Goal: Information Seeking & Learning: Learn about a topic

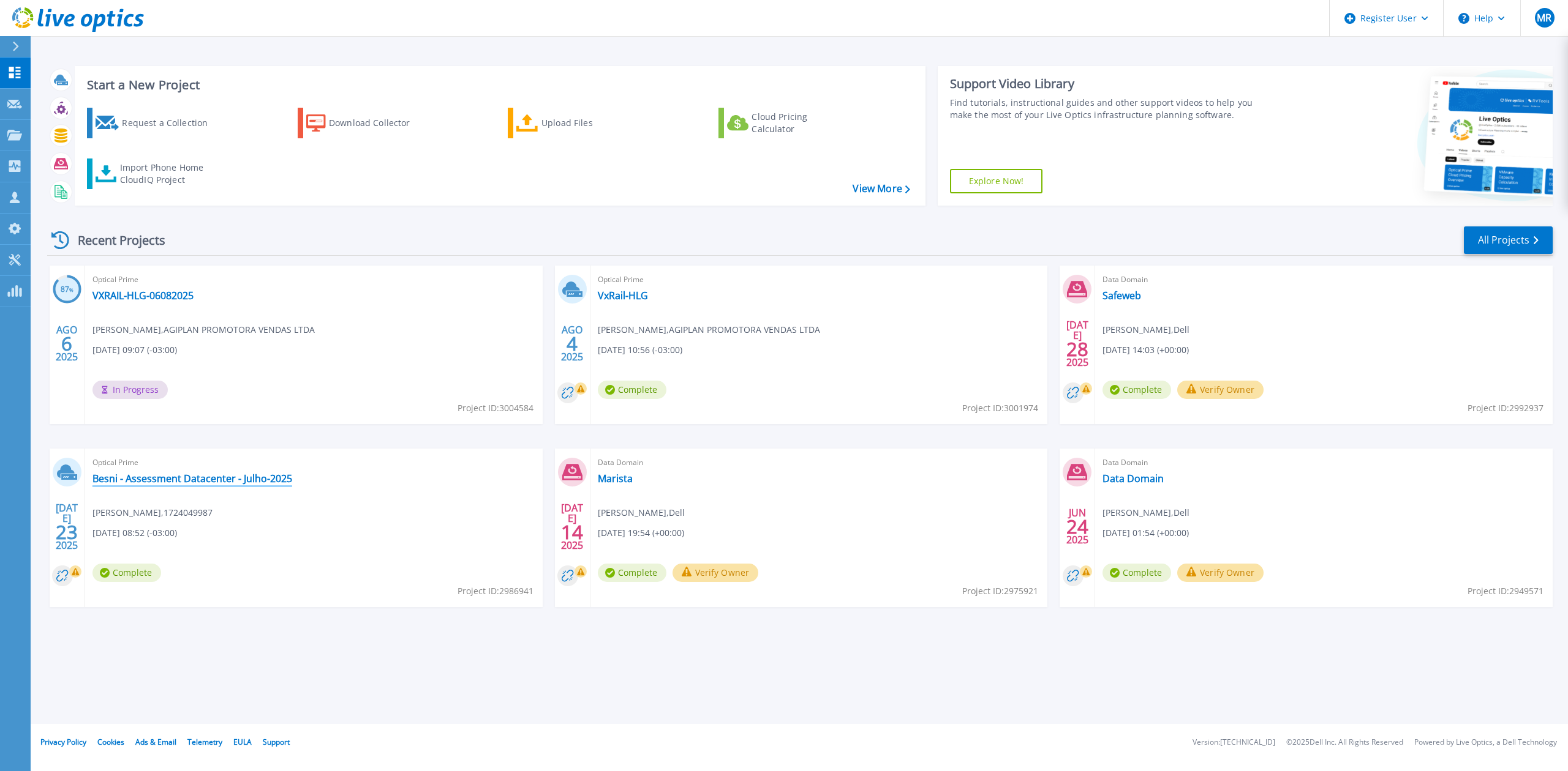
click at [238, 483] on link "Besni - Assessment Datacenter - Julho-2025" at bounding box center [192, 479] width 200 height 13
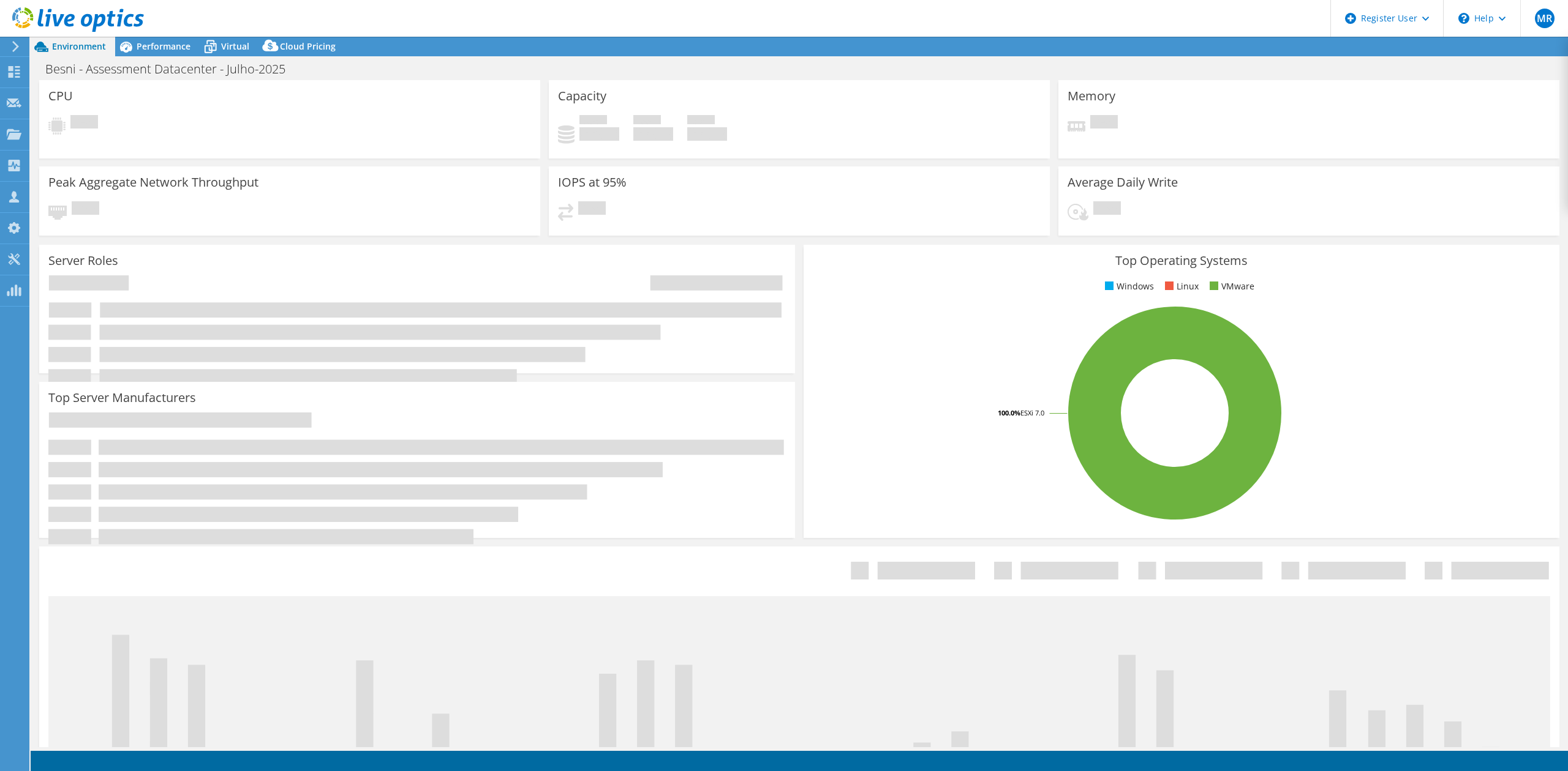
click at [173, 52] on div "Performance" at bounding box center [157, 46] width 85 height 20
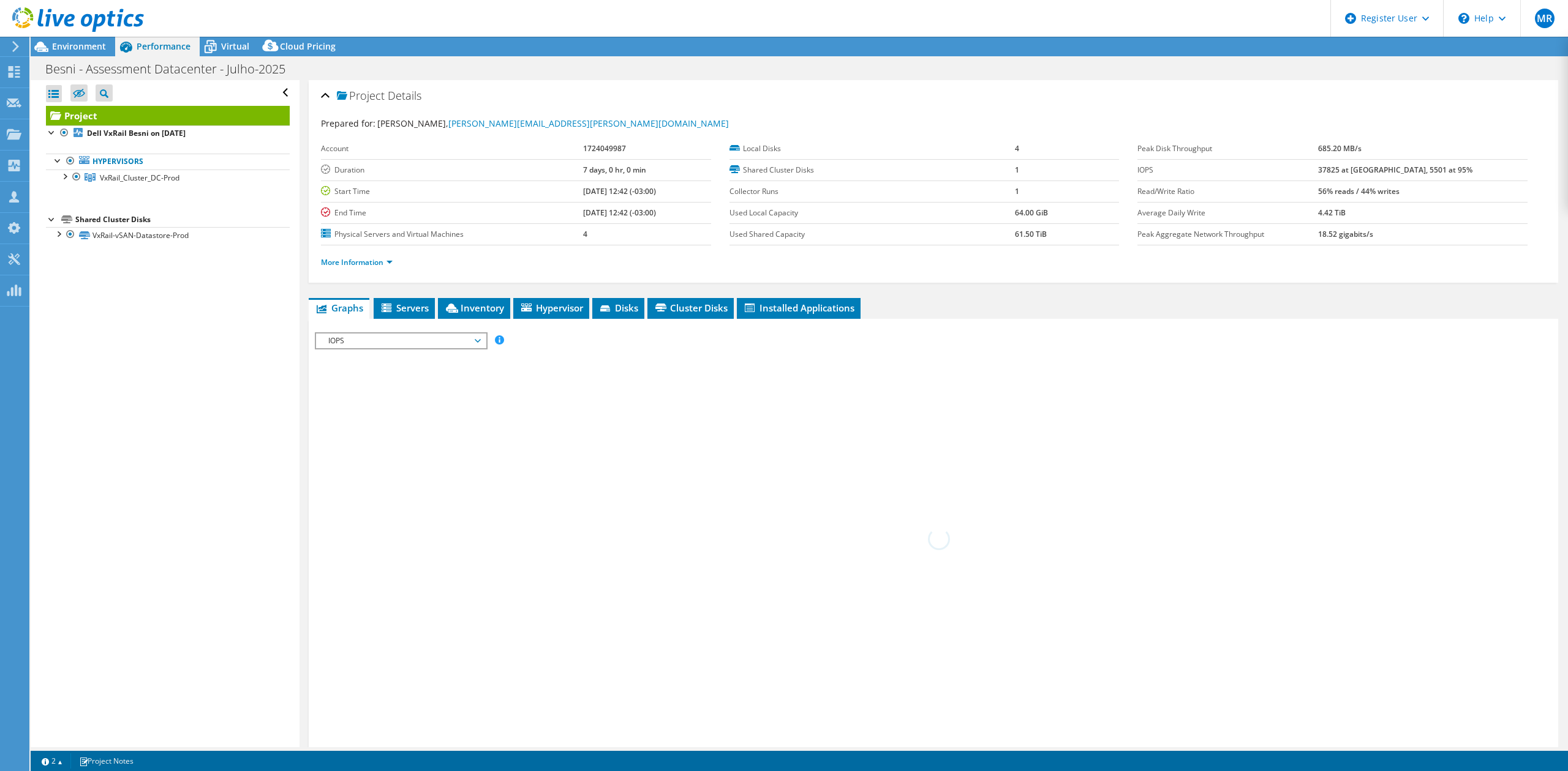
click at [62, 174] on div at bounding box center [64, 176] width 13 height 13
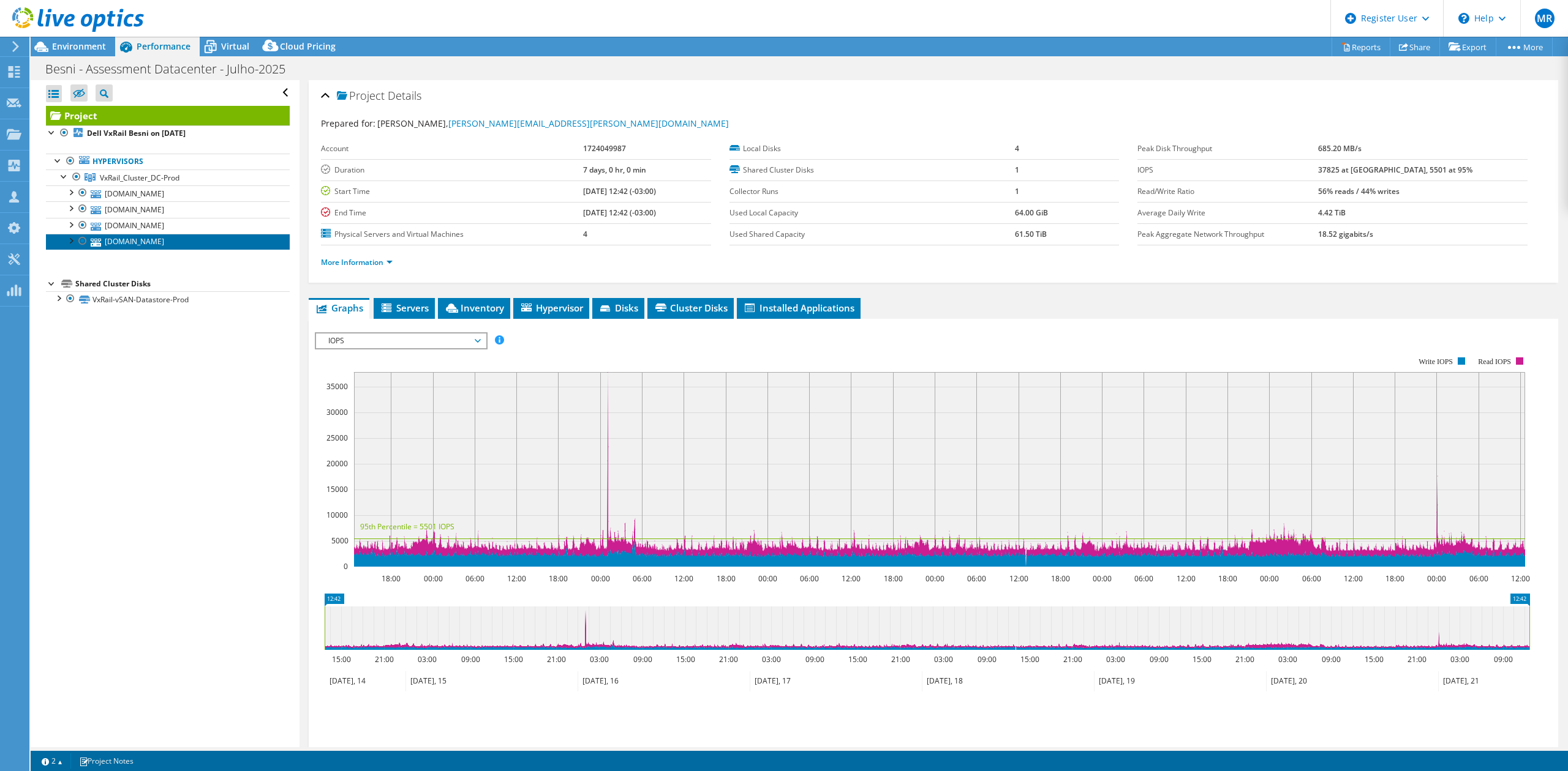
click at [153, 240] on link "acura-01.dombesni01.besni.com.br" at bounding box center [168, 242] width 244 height 16
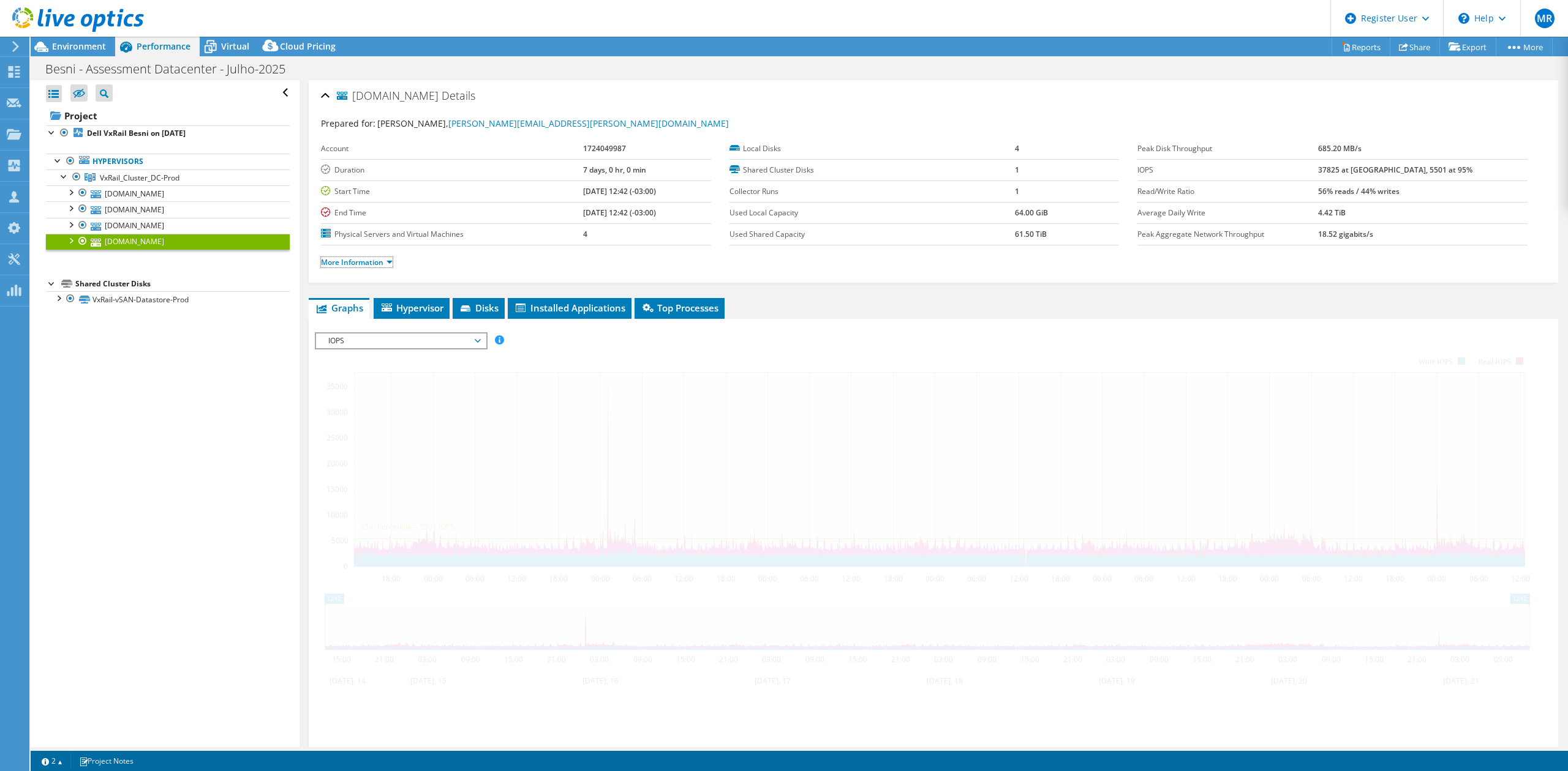
click at [371, 260] on link "More Information" at bounding box center [357, 262] width 72 height 10
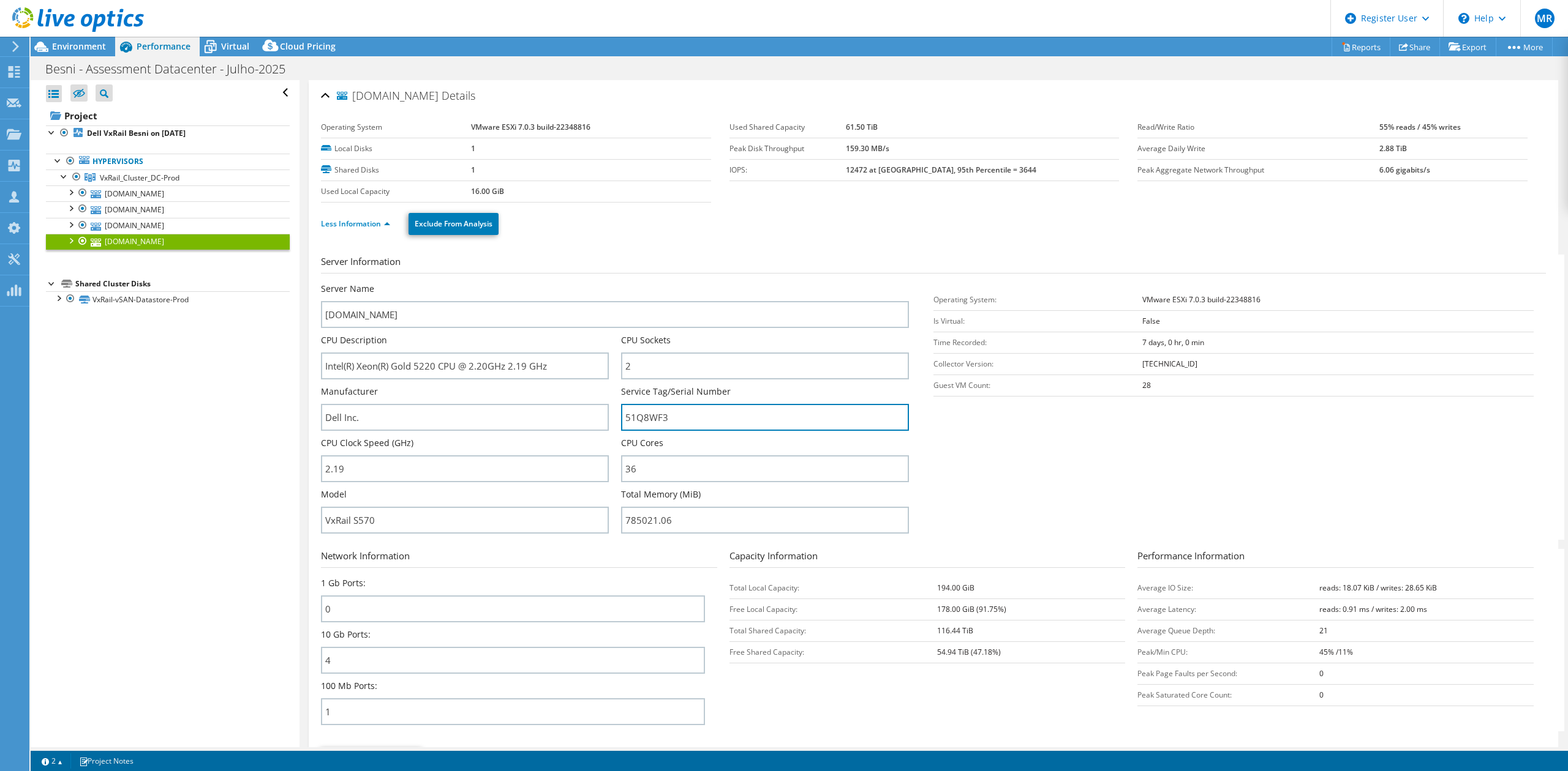
click at [660, 425] on input "51Q8WF3" at bounding box center [765, 418] width 288 height 27
click at [86, 48] on span "Environment" at bounding box center [79, 46] width 54 height 12
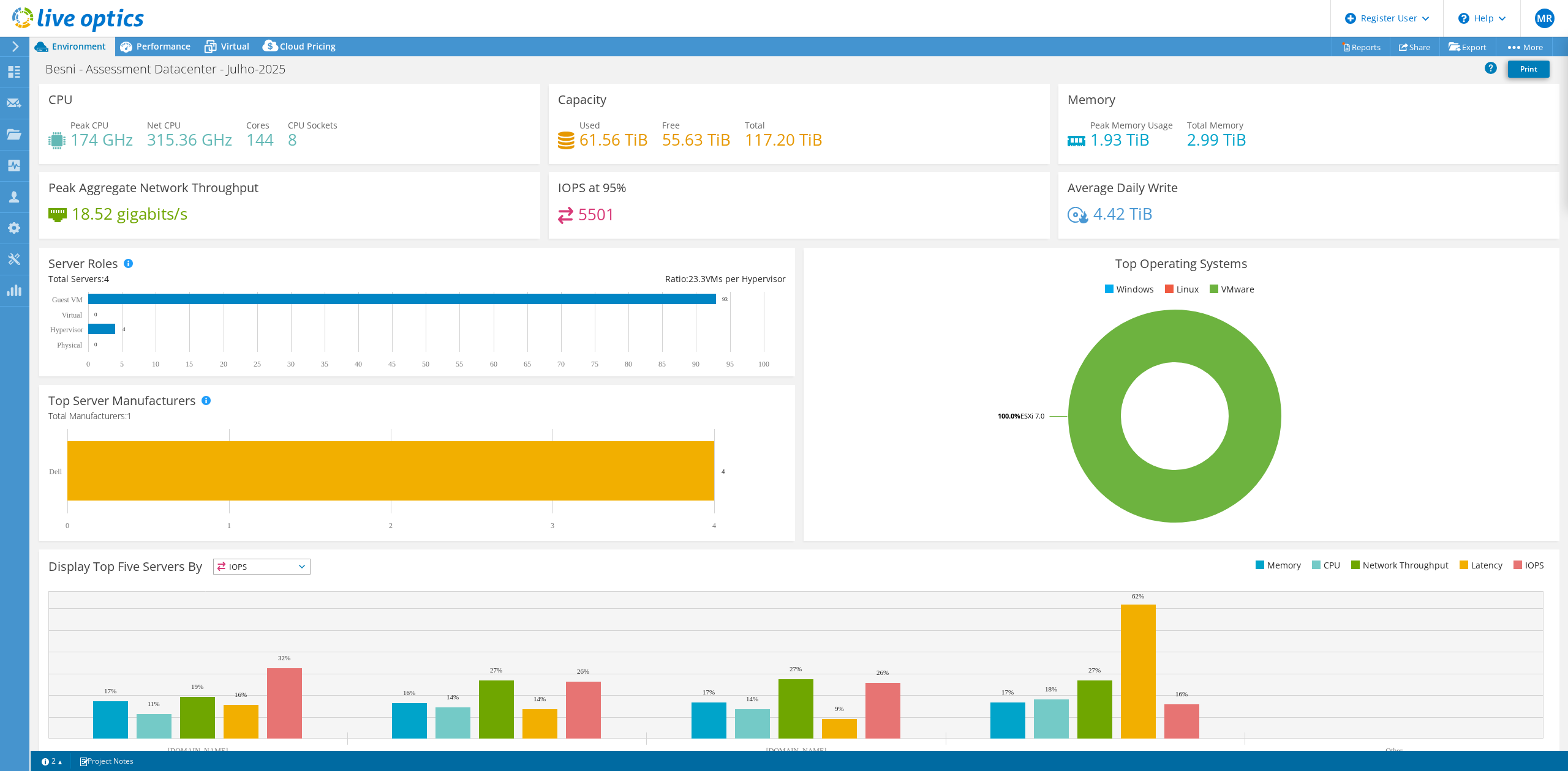
click at [157, 45] on span "Performance" at bounding box center [164, 46] width 54 height 12
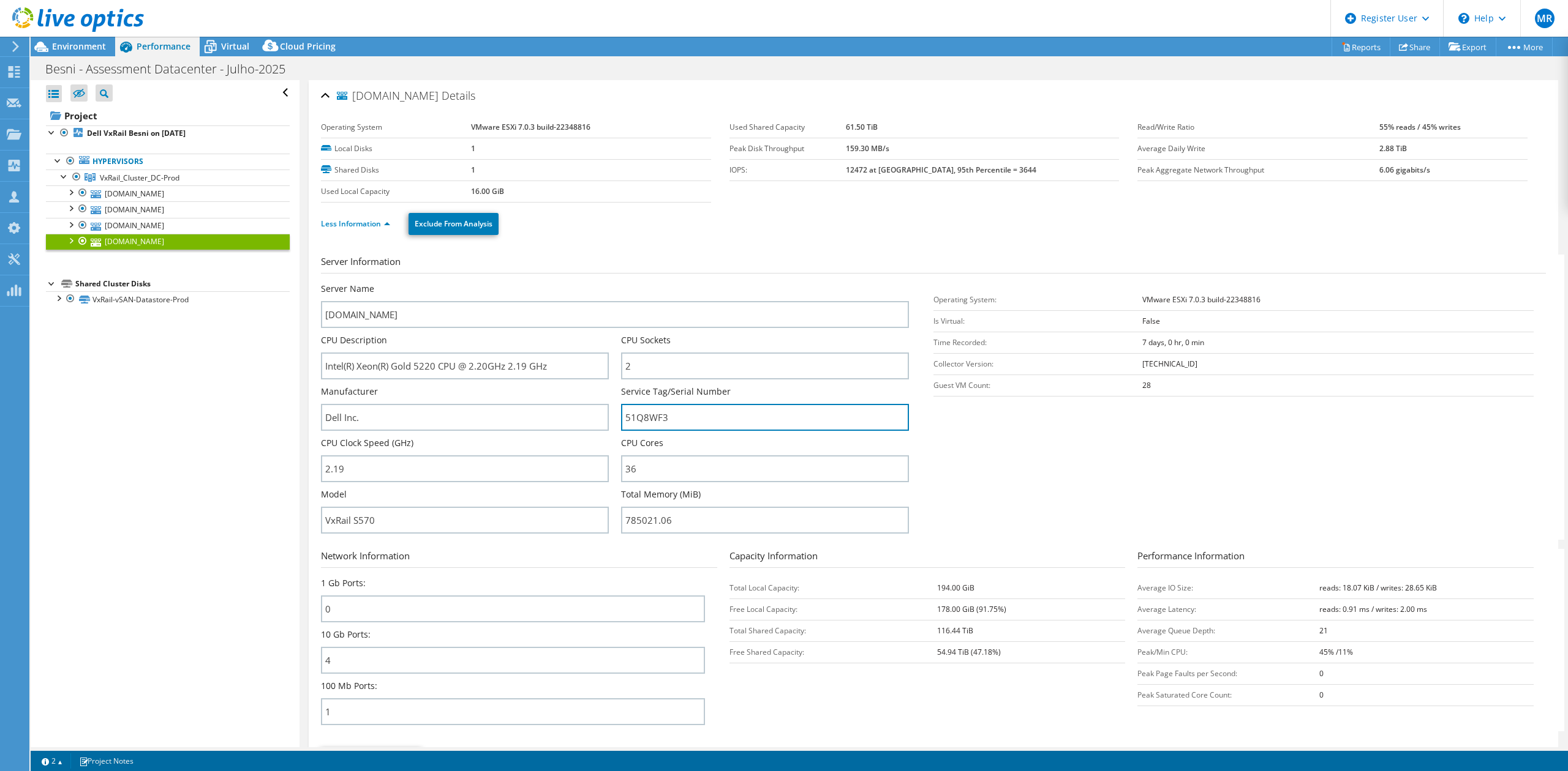
click at [642, 417] on input "51Q8WF3" at bounding box center [765, 418] width 288 height 27
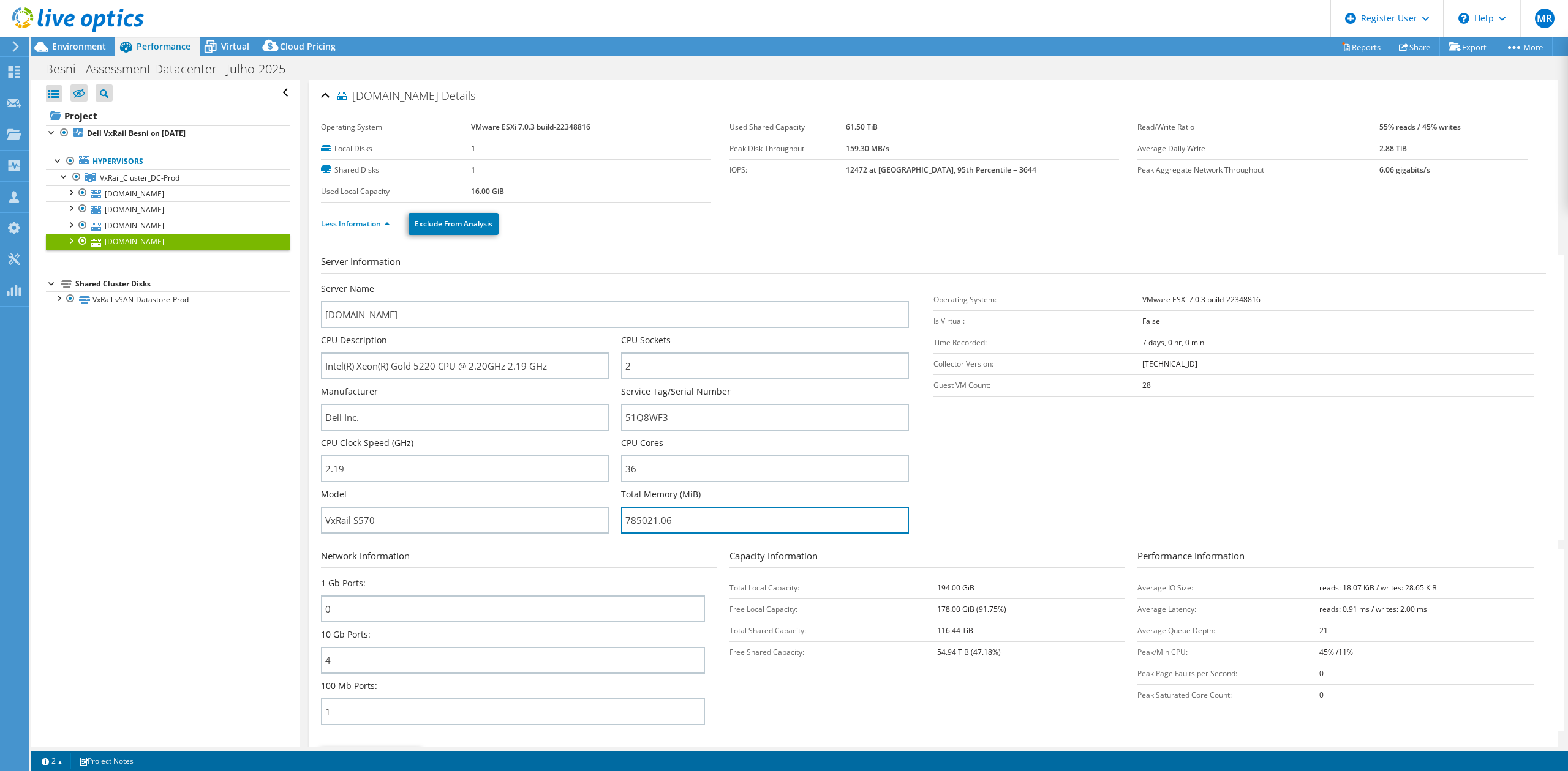
click at [670, 517] on input "785021.06" at bounding box center [765, 520] width 288 height 27
click at [87, 47] on span "Environment" at bounding box center [79, 46] width 54 height 12
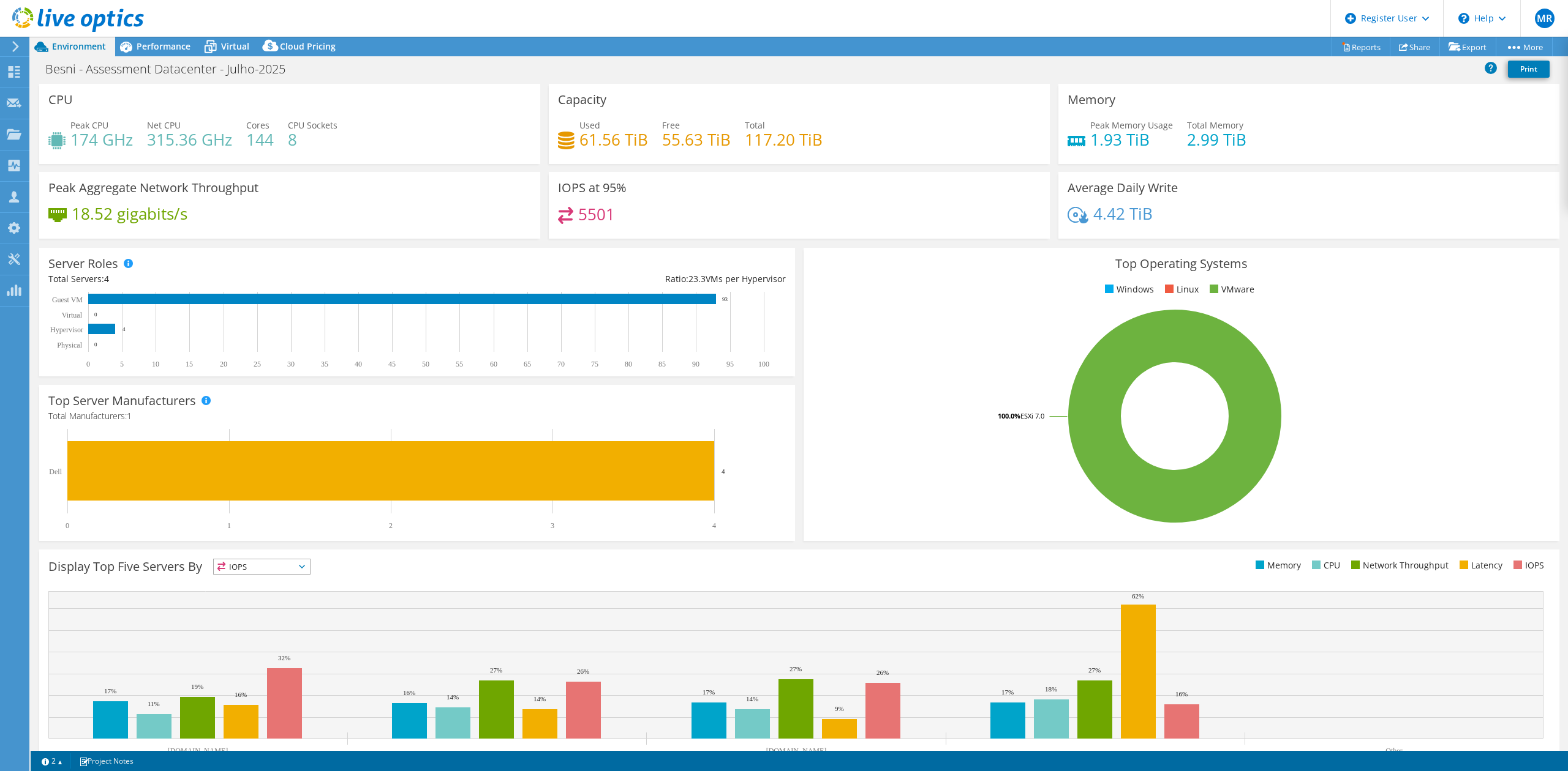
click at [221, 52] on span "Virtual" at bounding box center [236, 46] width 28 height 12
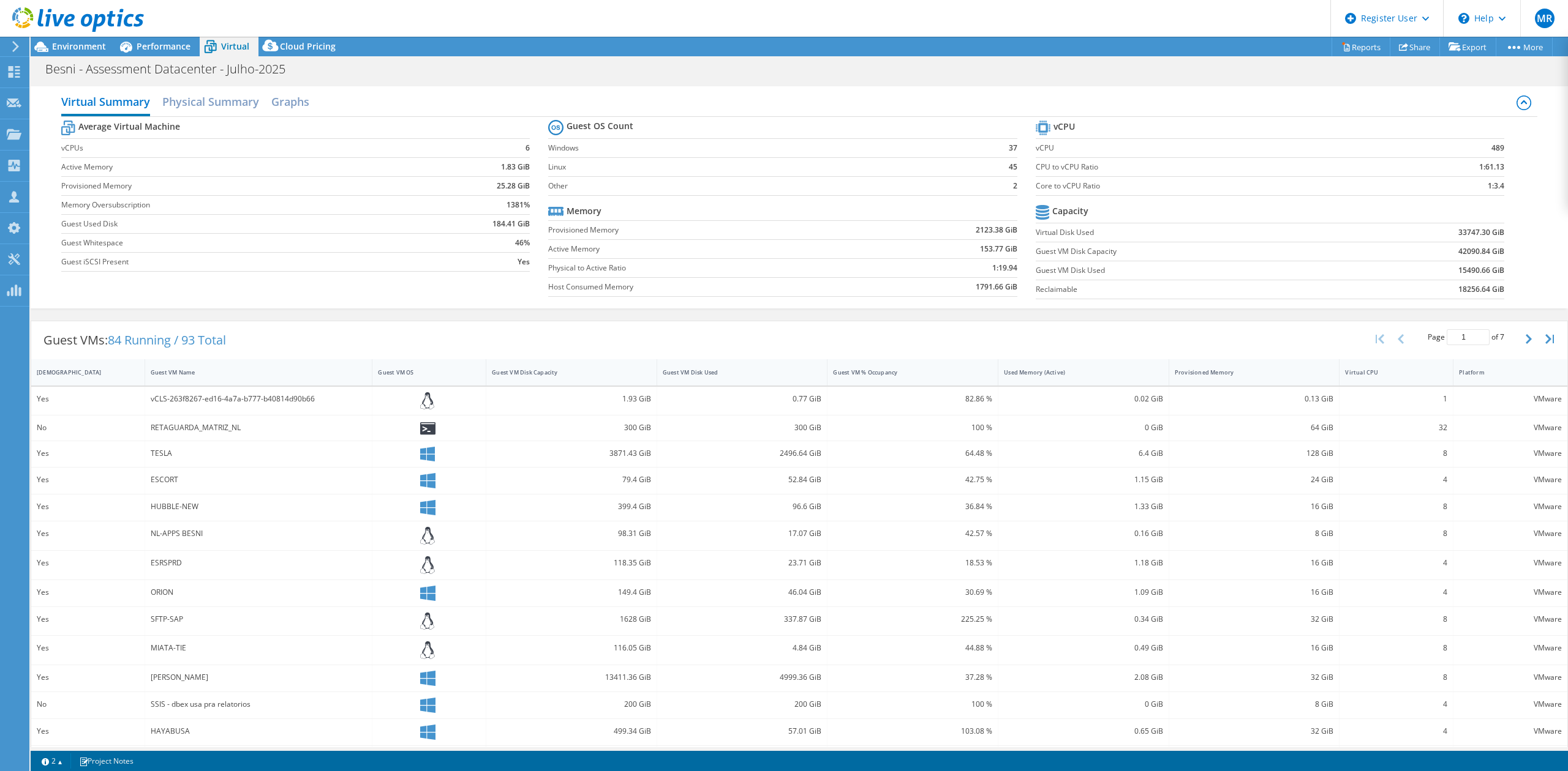
click at [715, 373] on div "Guest VM Disk Used" at bounding box center [735, 372] width 145 height 8
click at [96, 42] on span "Environment" at bounding box center [79, 46] width 54 height 12
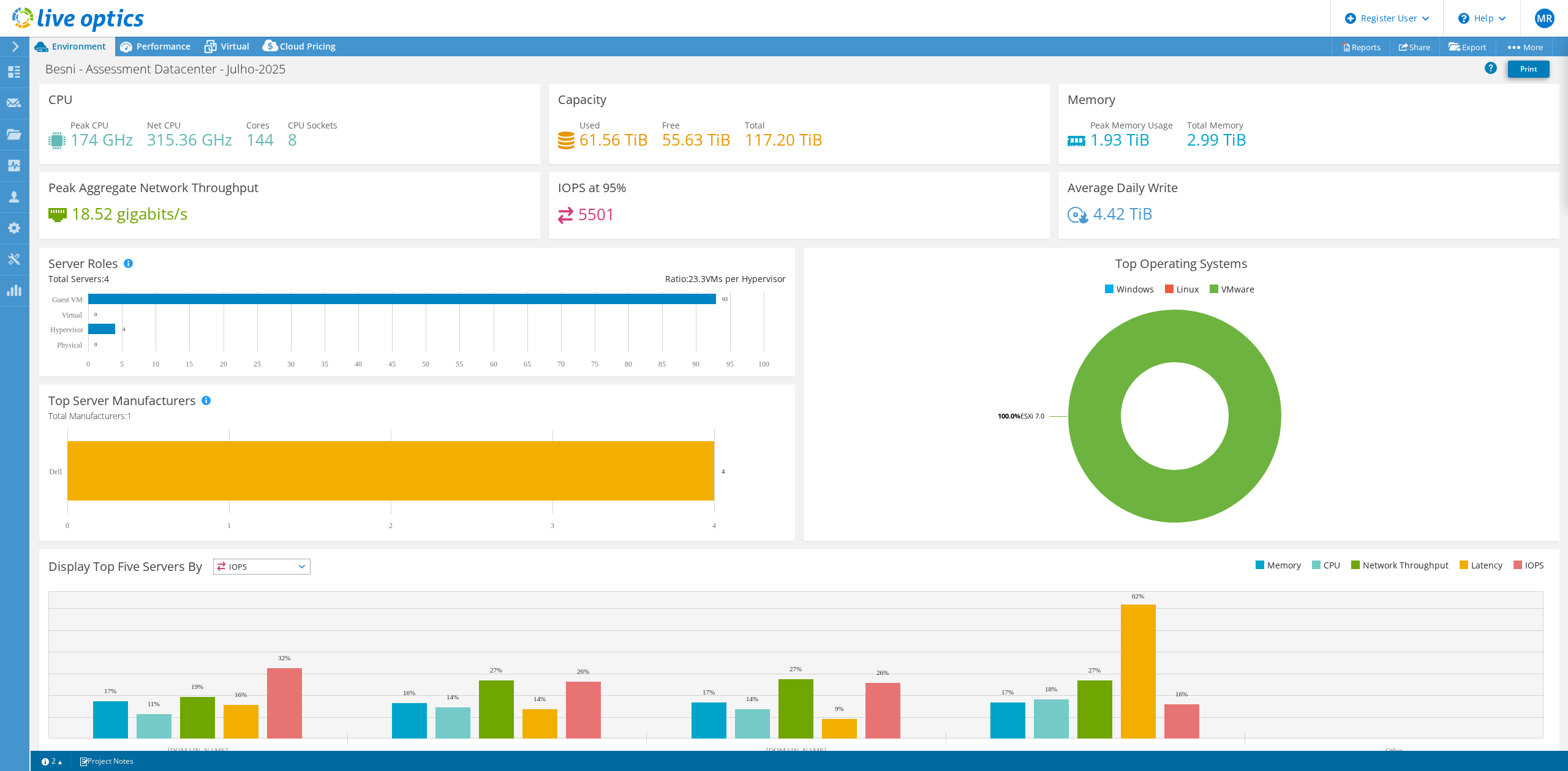
click at [135, 41] on div at bounding box center [72, 20] width 144 height 41
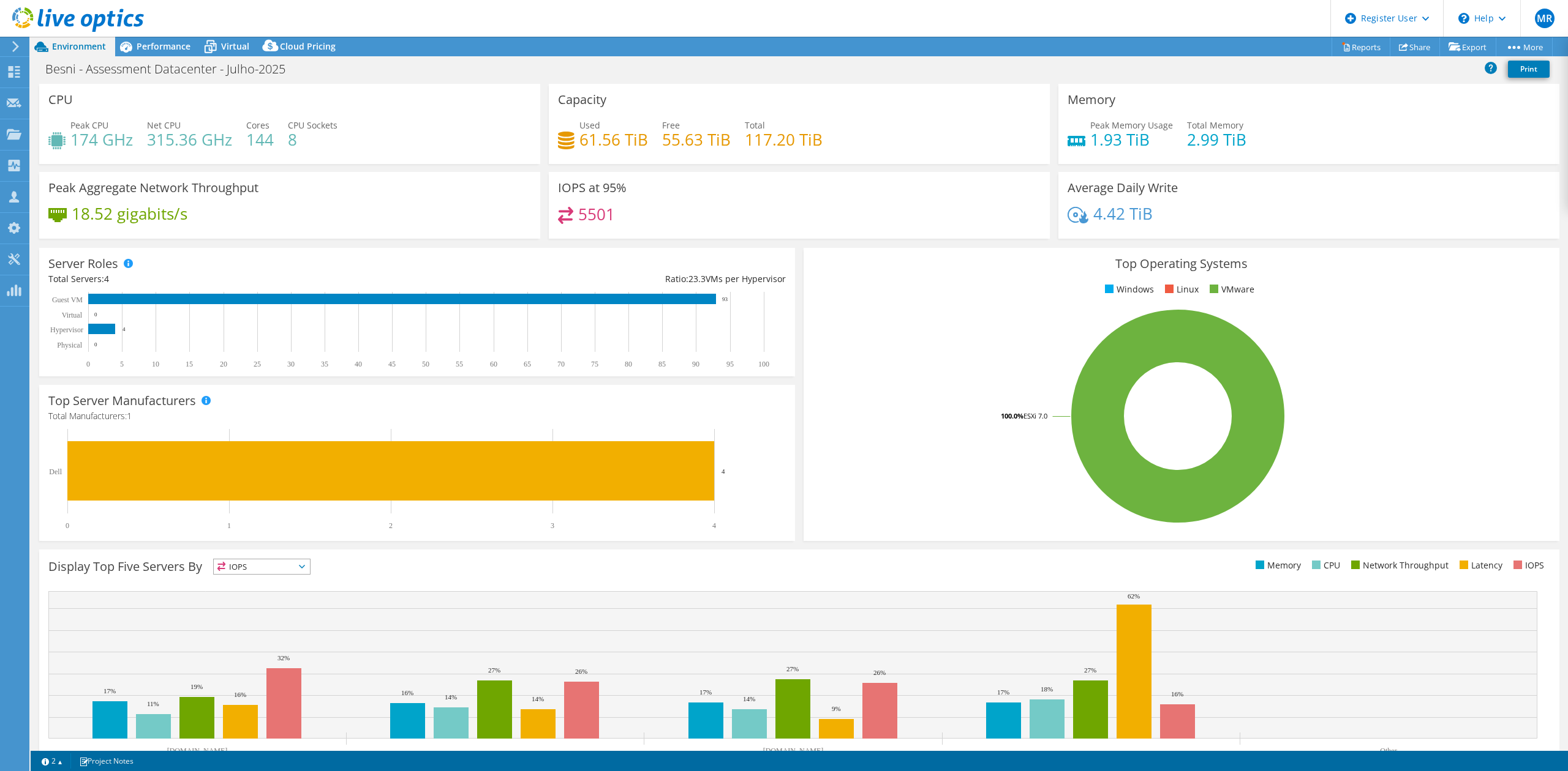
click at [182, 47] on span "Performance" at bounding box center [164, 46] width 54 height 12
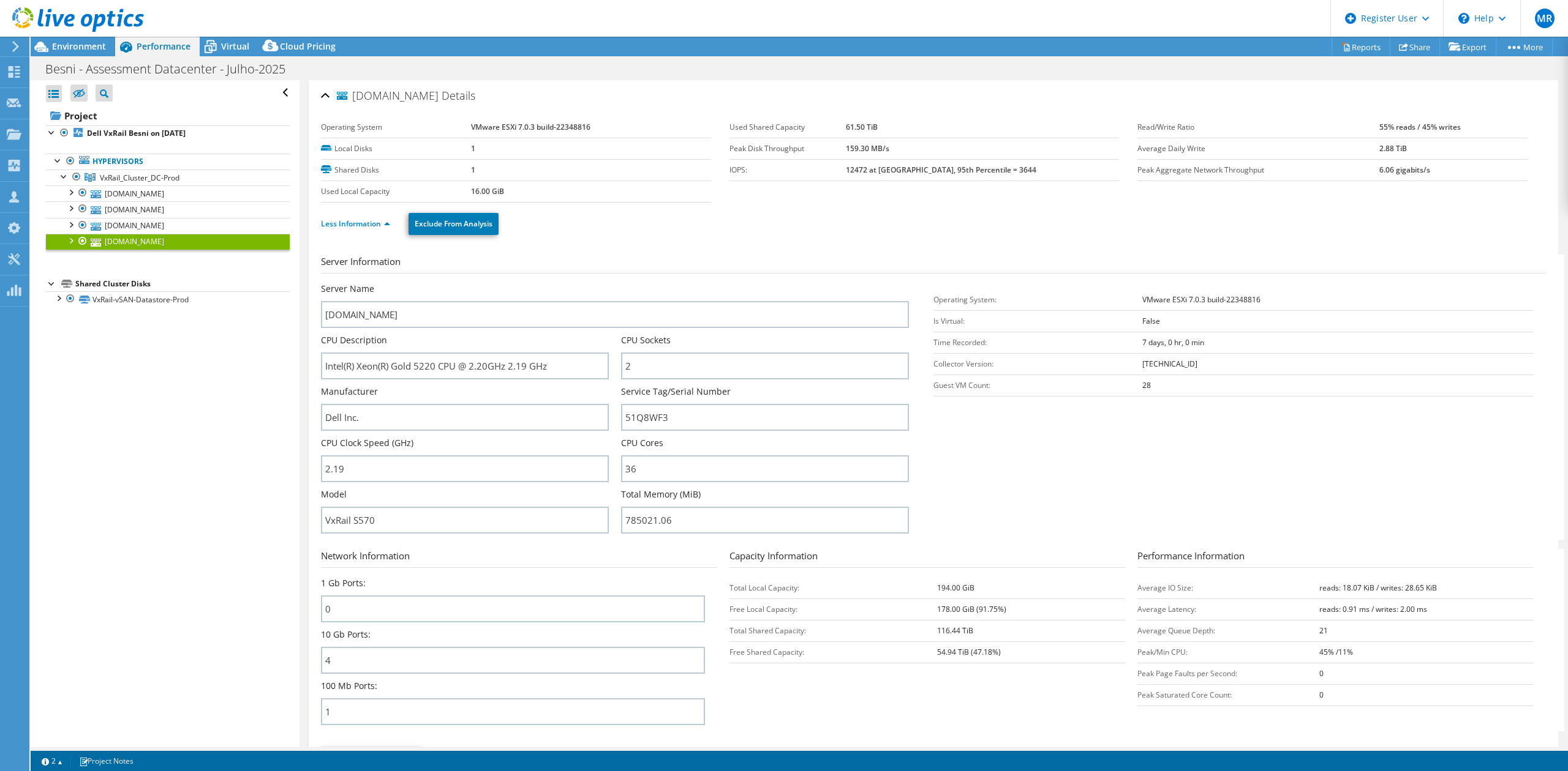
click at [224, 52] on div "Virtual" at bounding box center [228, 46] width 59 height 20
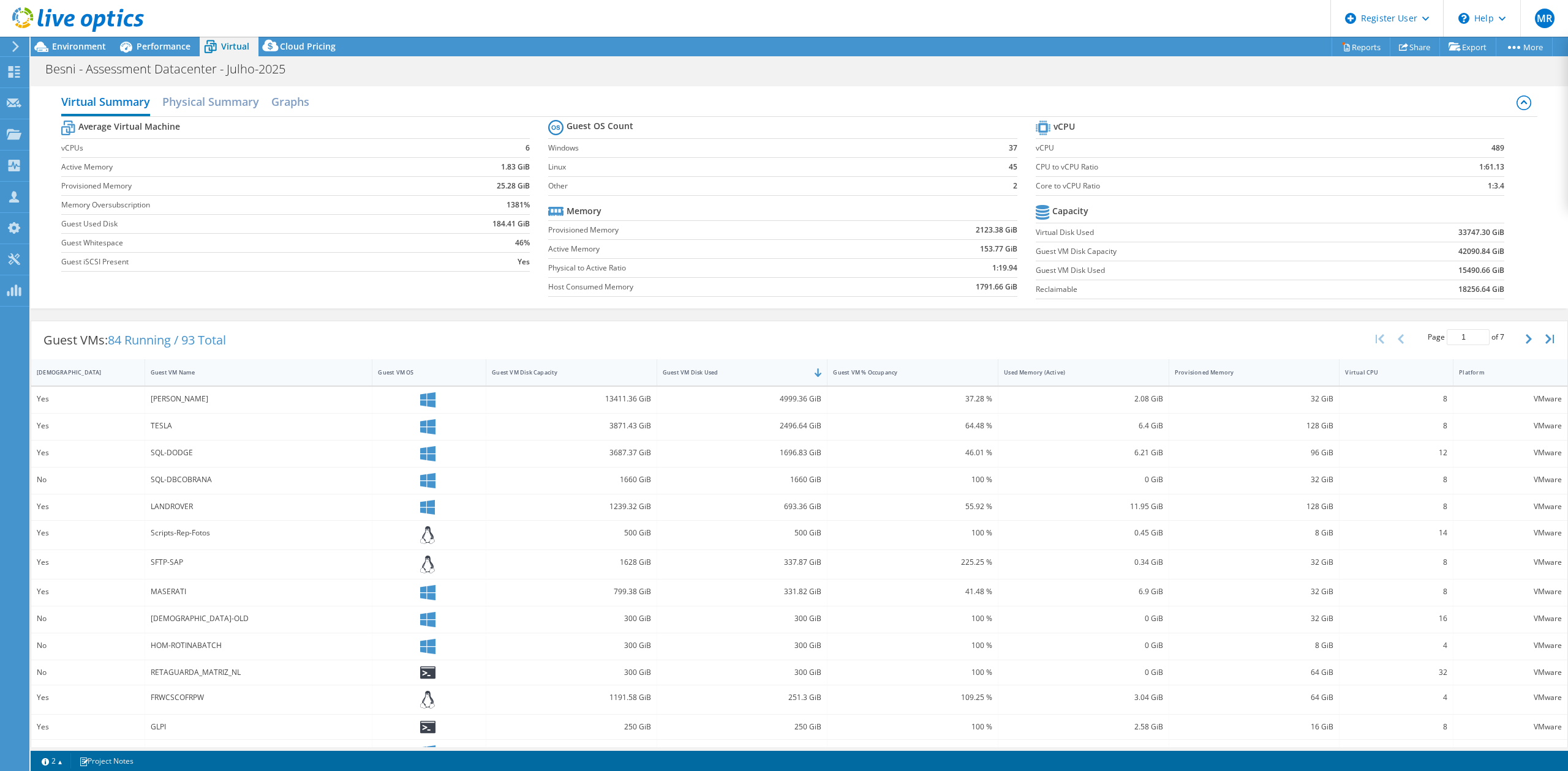
click at [103, 49] on span "Environment" at bounding box center [79, 46] width 54 height 12
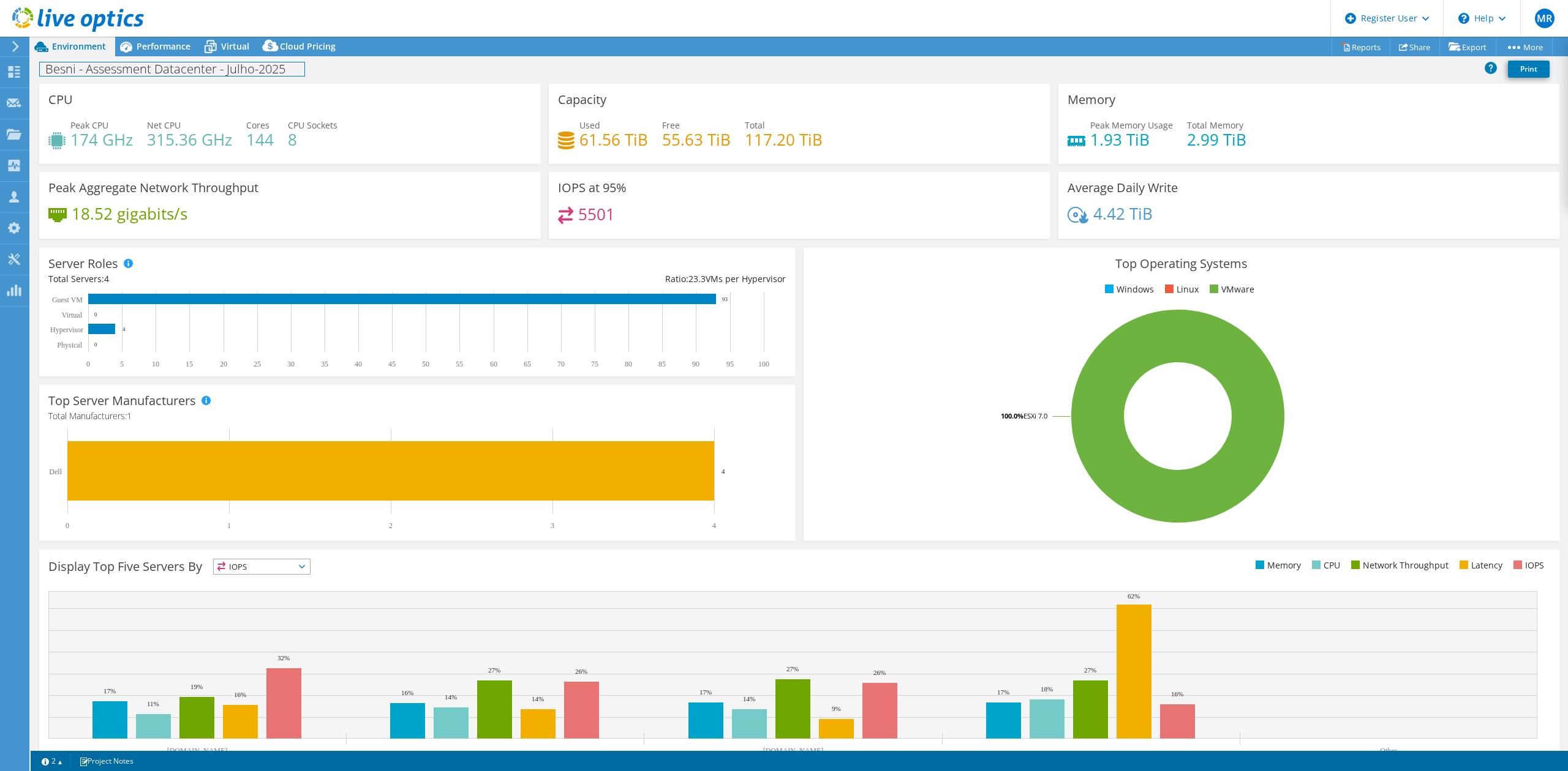
click at [179, 58] on div "Besni - Assessment Datacenter - Julho-2025 Print" at bounding box center [799, 69] width 1537 height 23
click at [180, 52] on div "Performance" at bounding box center [157, 46] width 85 height 20
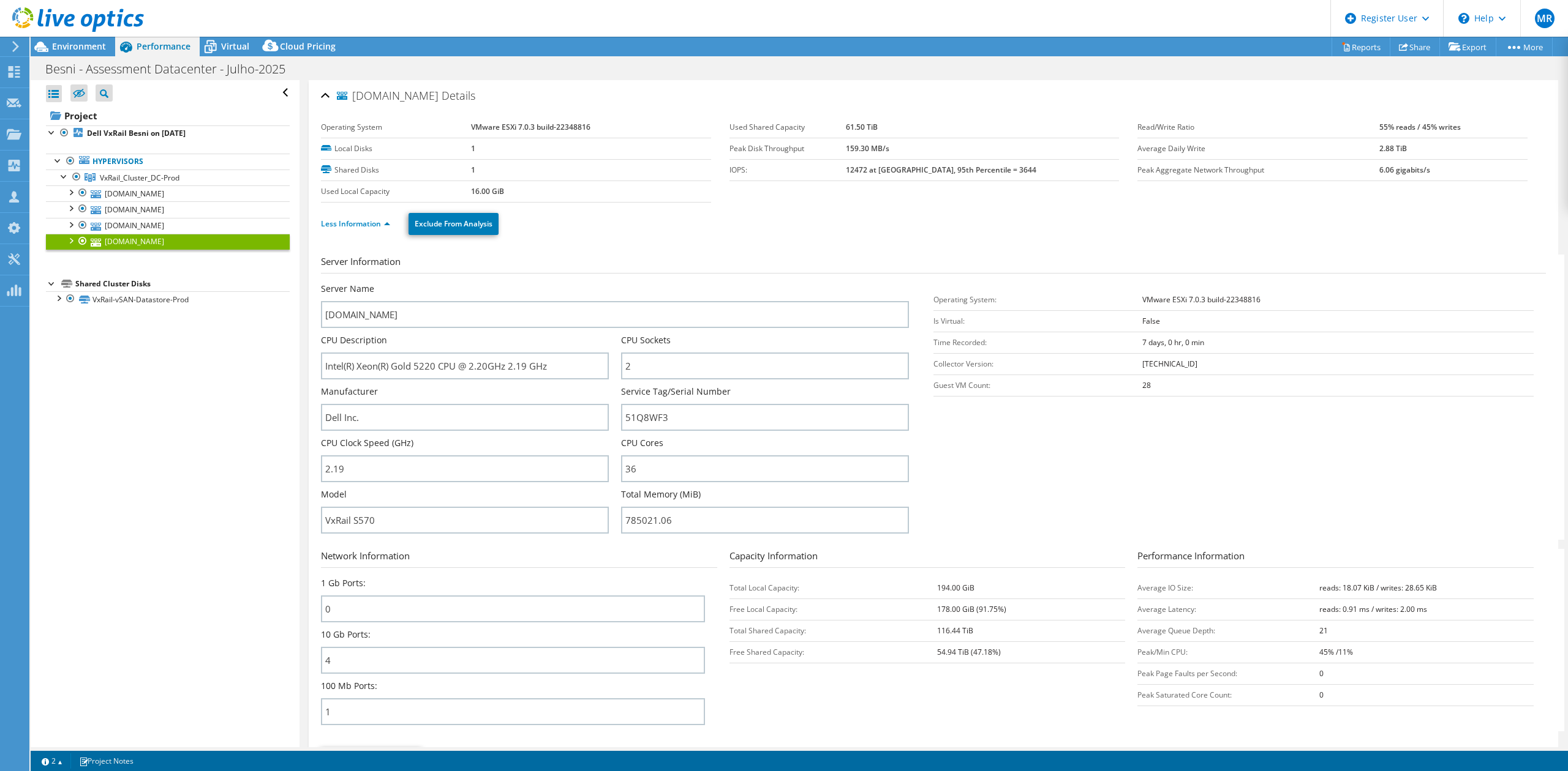
click at [216, 41] on icon at bounding box center [210, 46] width 21 height 21
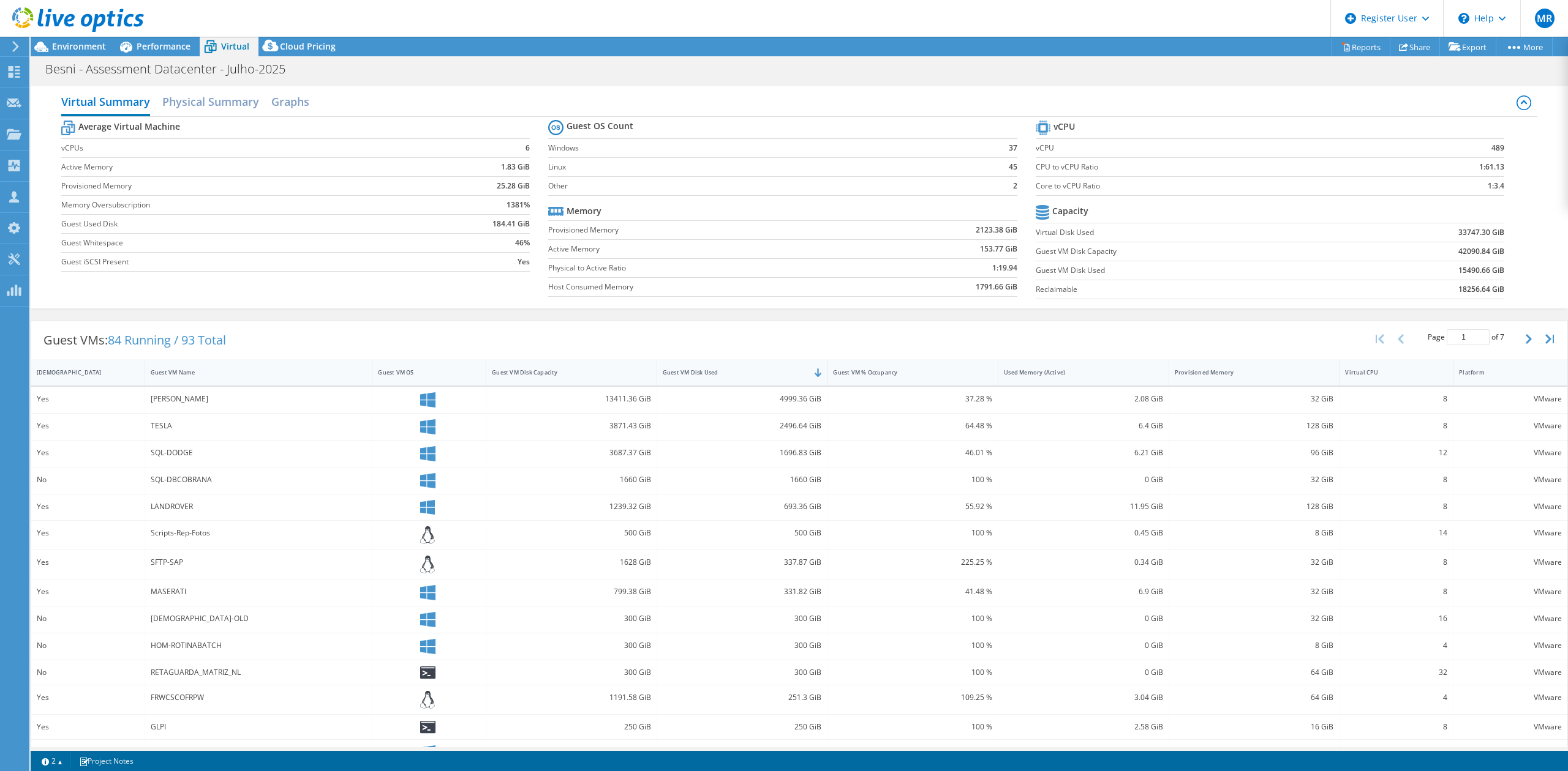
click at [748, 365] on div "Guest VM Disk Used" at bounding box center [735, 372] width 156 height 19
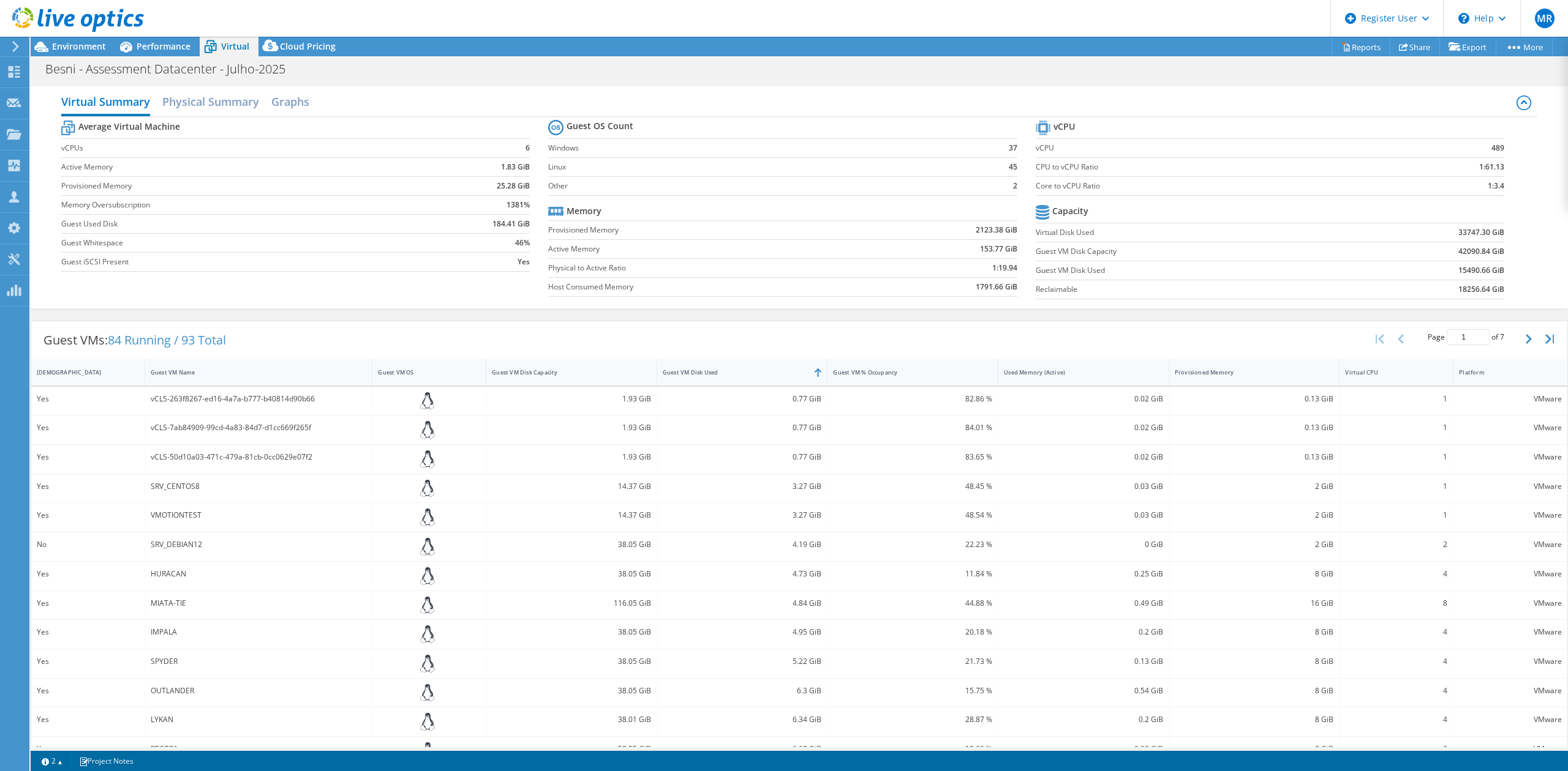
click at [757, 370] on div "Guest VM Disk Used" at bounding box center [735, 372] width 156 height 19
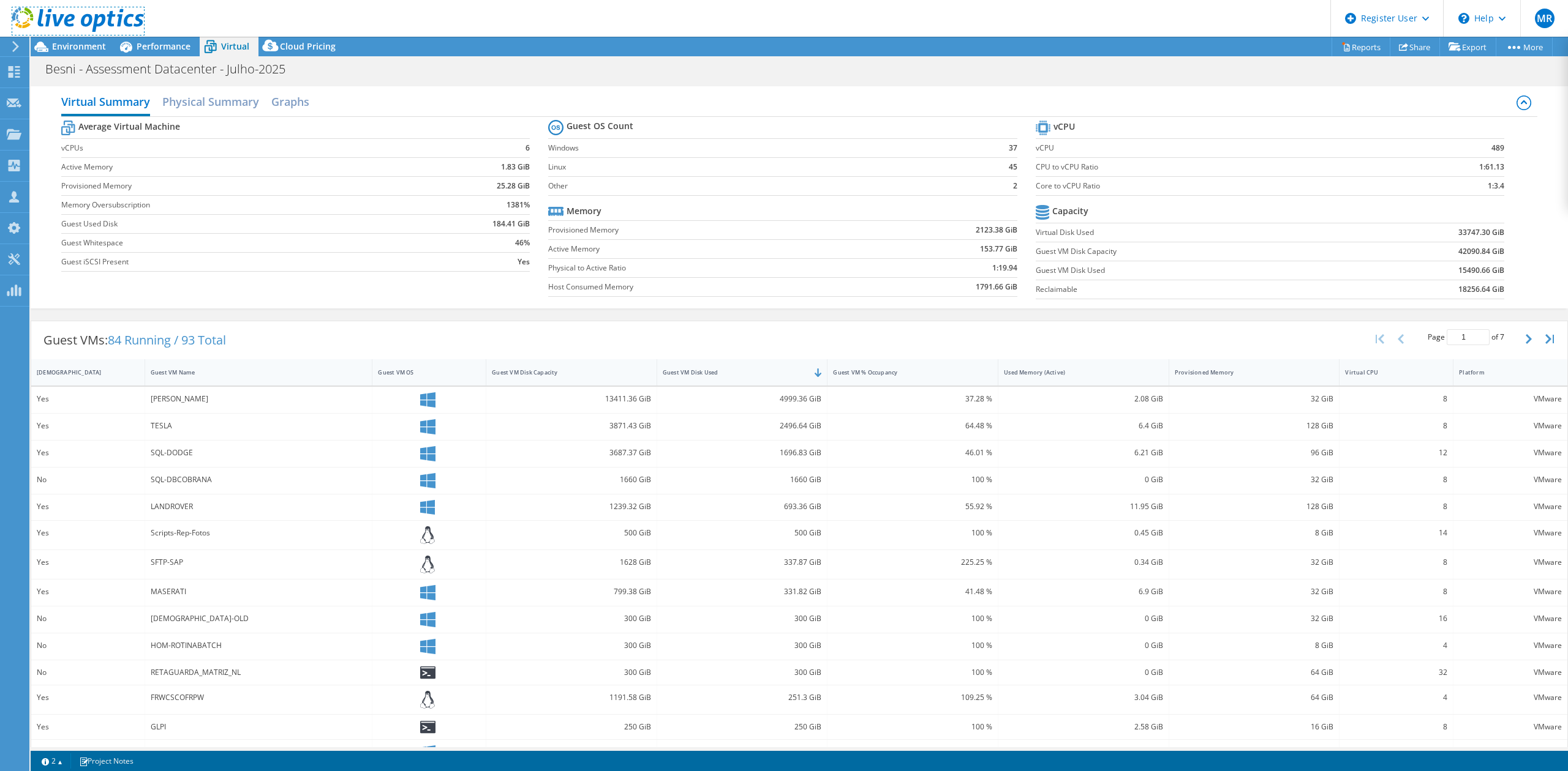
click at [87, 32] on link at bounding box center [78, 29] width 131 height 10
click at [89, 37] on div at bounding box center [72, 20] width 144 height 41
